Goal: Transaction & Acquisition: Purchase product/service

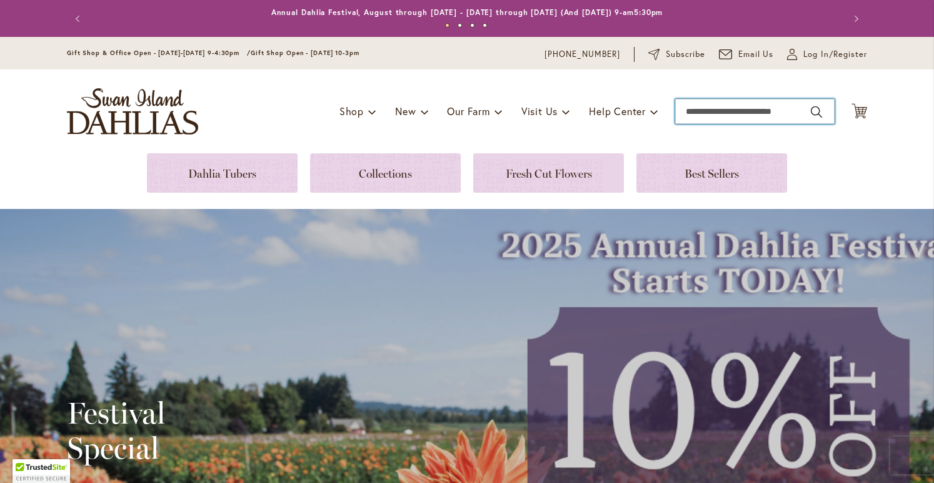
click at [730, 118] on input "Search" at bounding box center [754, 111] width 159 height 25
type input "****"
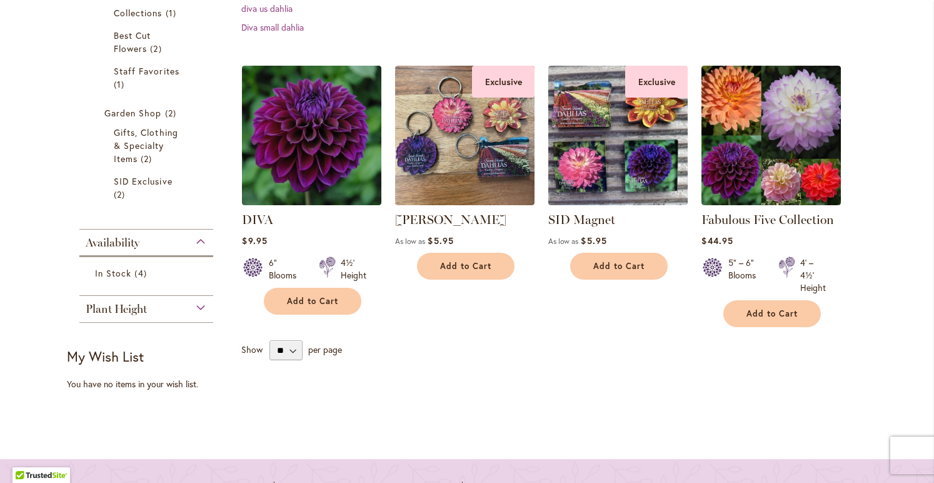
scroll to position [265, 0]
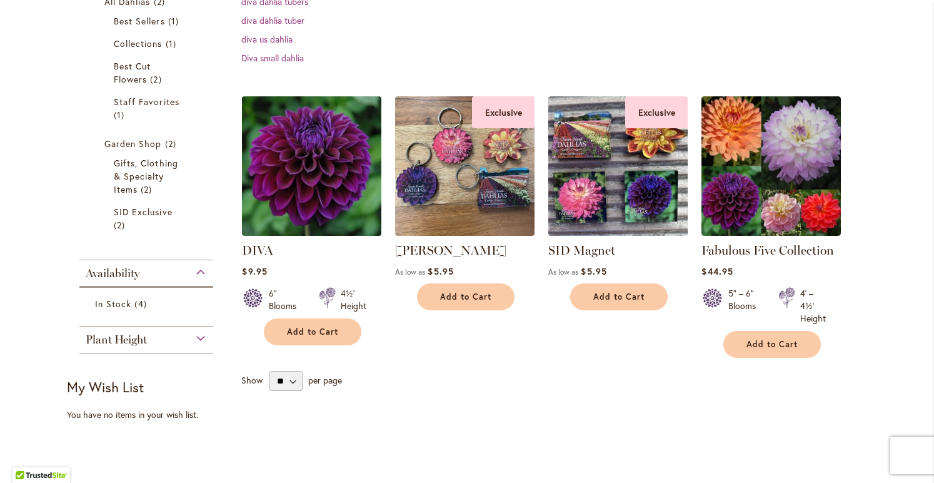
click at [338, 183] on img at bounding box center [312, 166] width 146 height 146
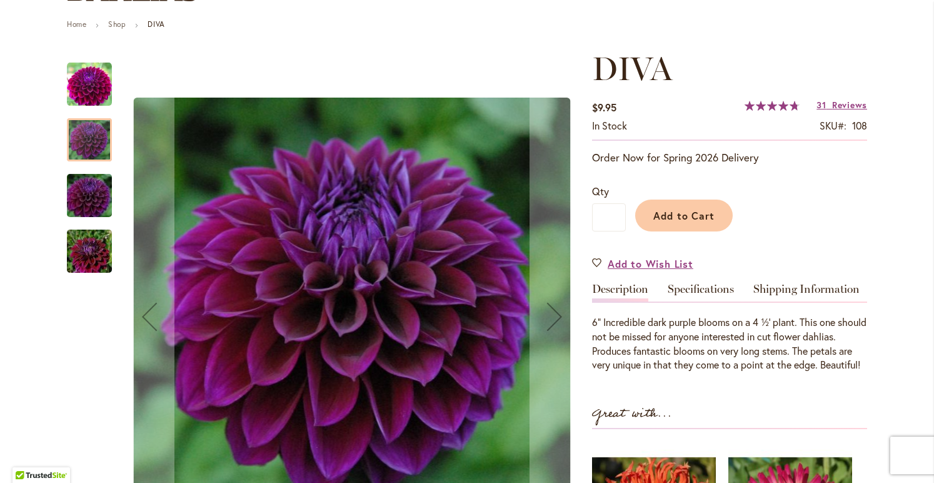
scroll to position [145, 0]
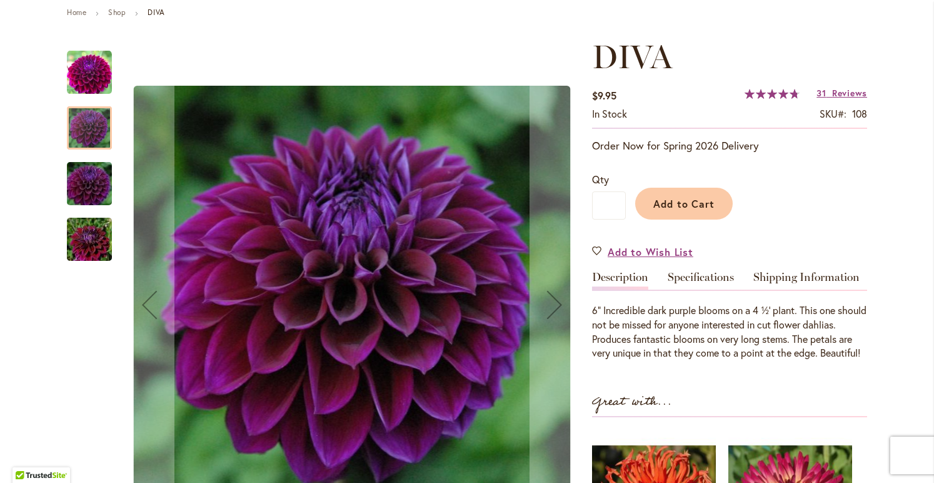
click at [93, 126] on div at bounding box center [89, 127] width 45 height 43
click at [99, 90] on img "Diva" at bounding box center [89, 72] width 45 height 45
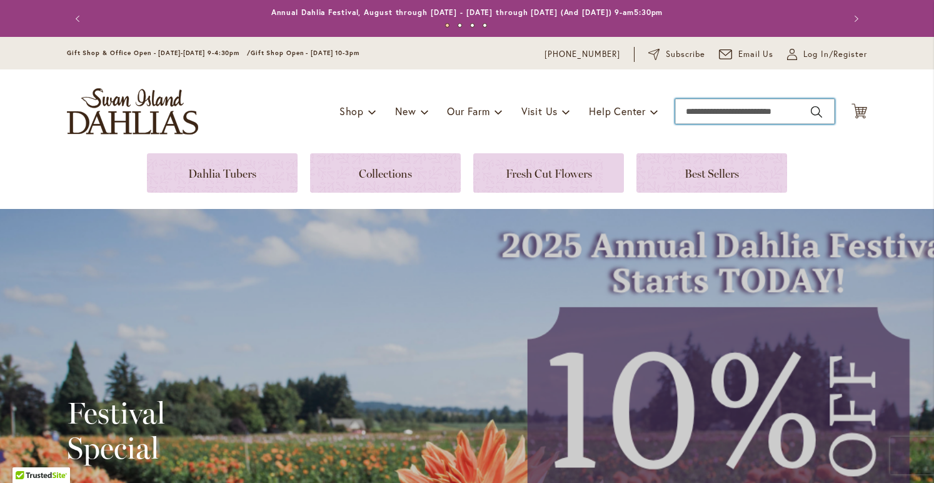
click at [691, 112] on input "Search" at bounding box center [754, 111] width 159 height 25
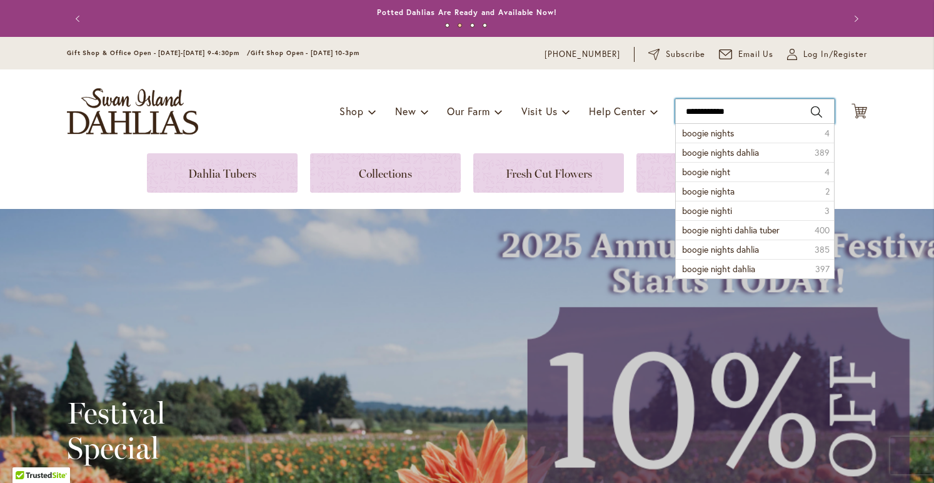
type input "**********"
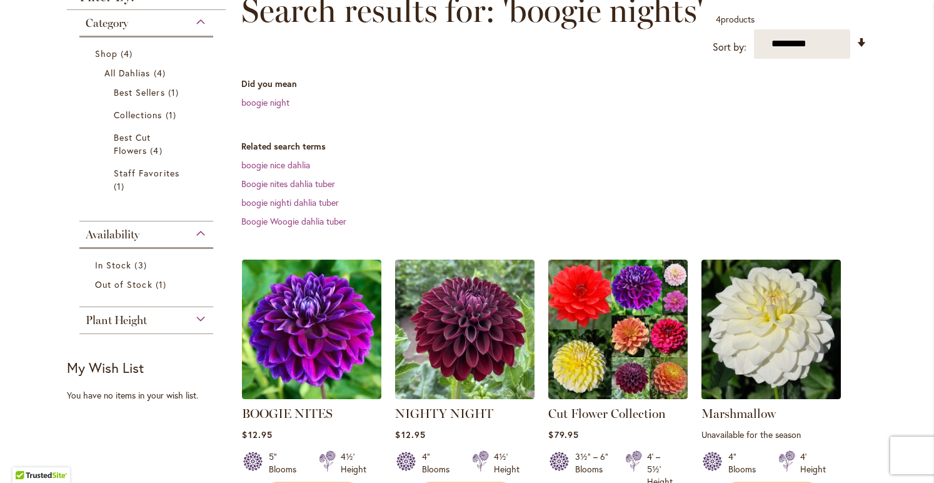
scroll to position [188, 0]
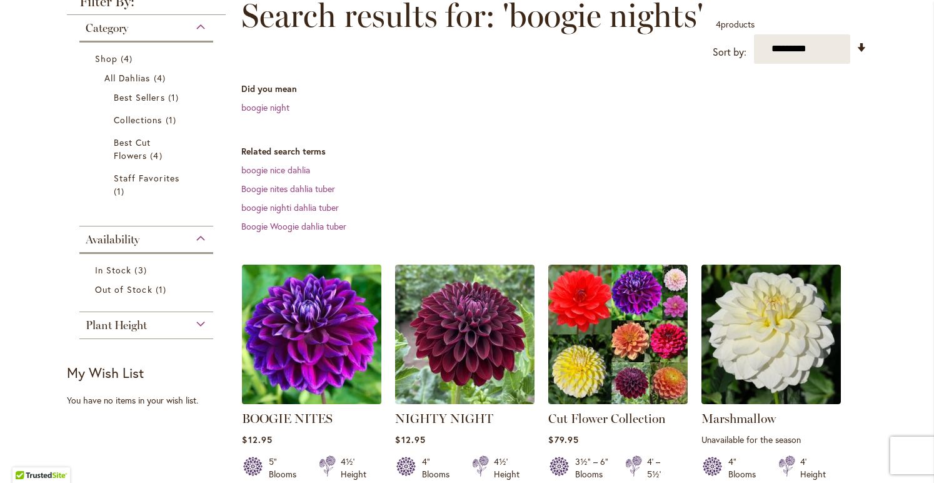
click at [316, 350] on img at bounding box center [312, 334] width 146 height 146
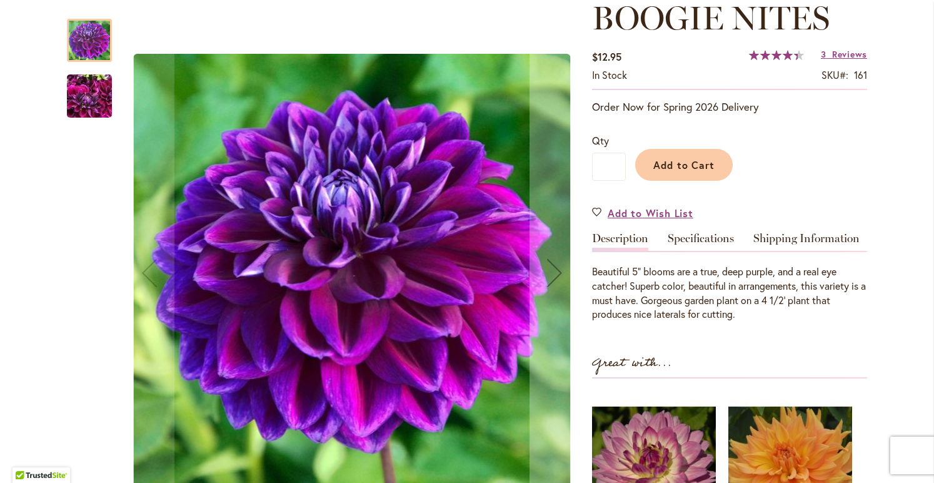
scroll to position [196, 0]
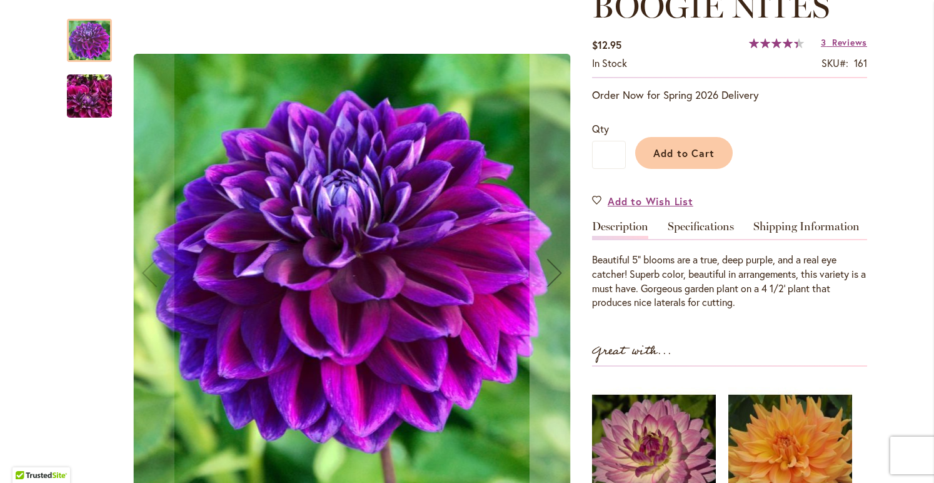
click at [96, 44] on div at bounding box center [89, 40] width 45 height 43
click at [80, 82] on img "BOOGIE NITES" at bounding box center [89, 96] width 45 height 60
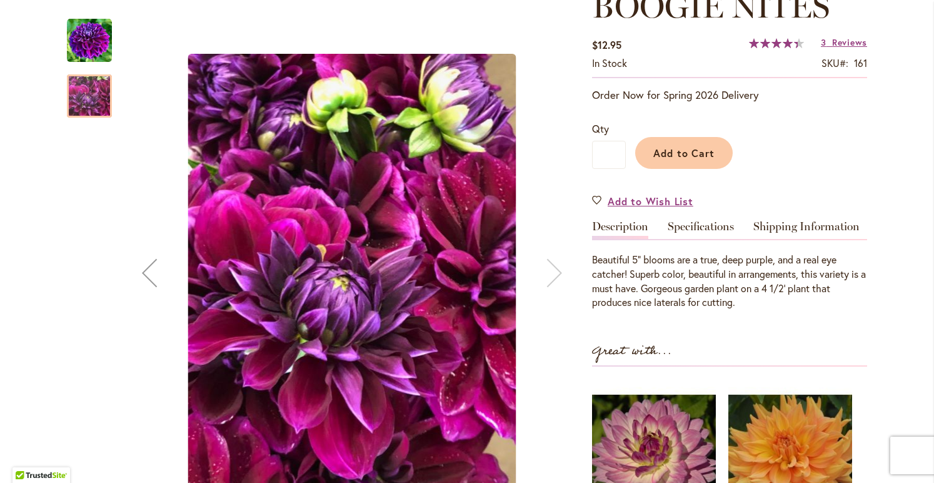
click at [86, 52] on img "BOOGIE NITES" at bounding box center [89, 40] width 45 height 45
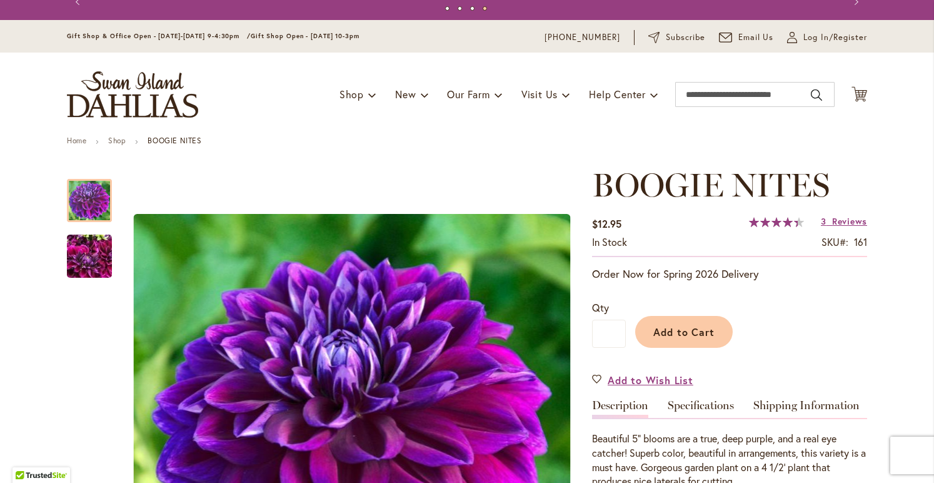
scroll to position [0, 0]
